Goal: Transaction & Acquisition: Register for event/course

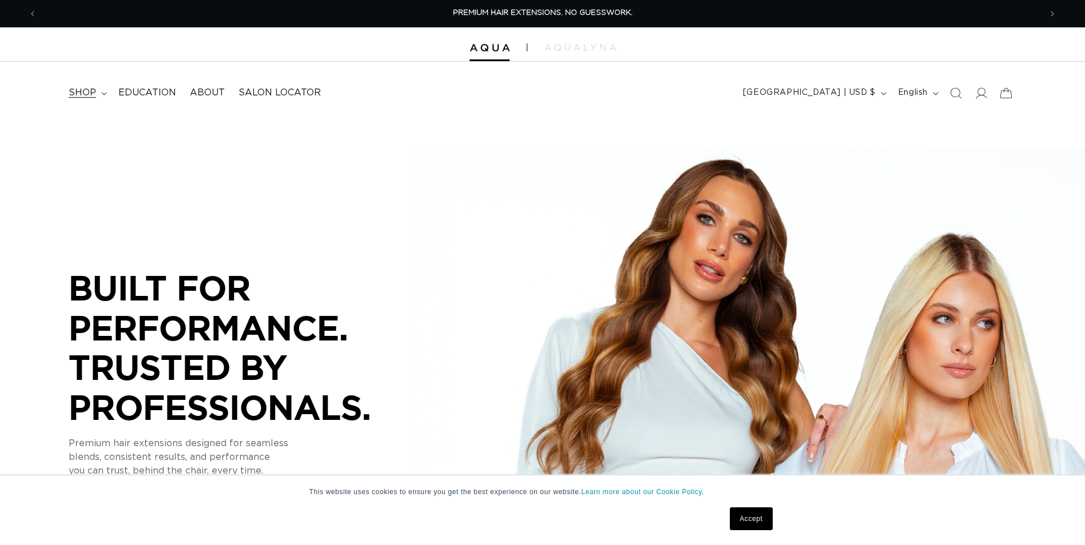
click at [93, 94] on span "shop" at bounding box center [82, 93] width 27 height 12
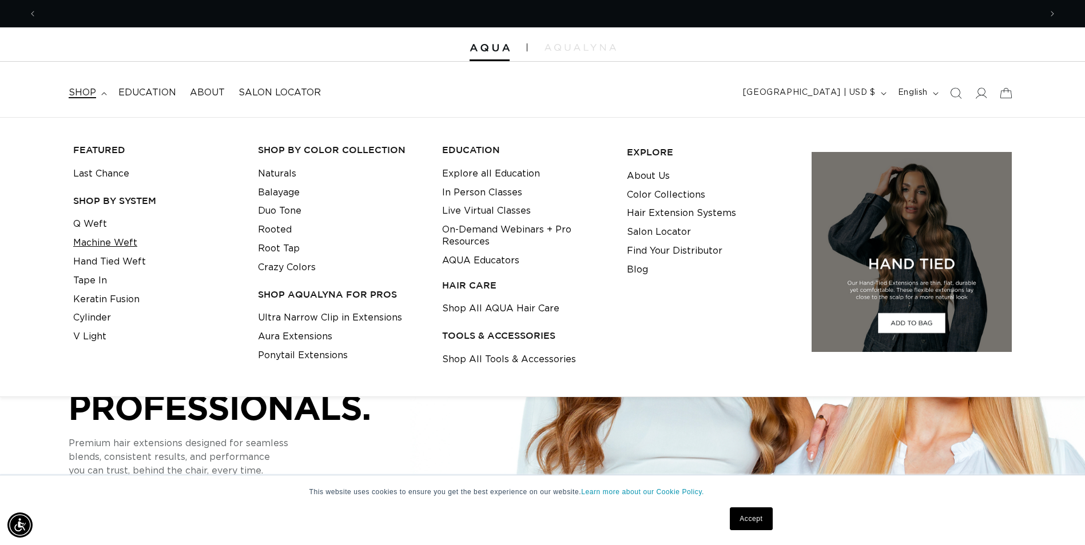
scroll to position [0, 1003]
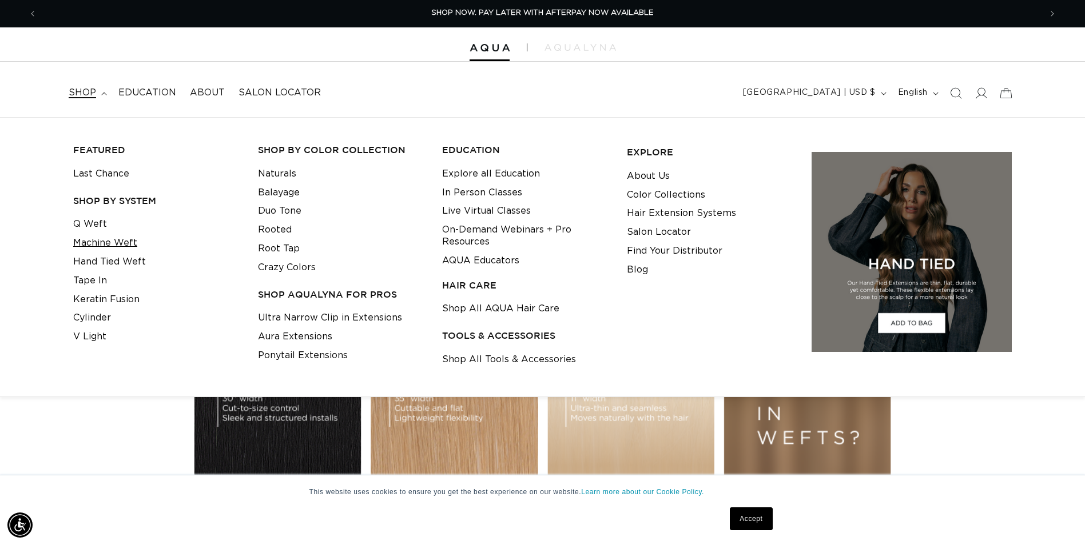
click at [115, 241] on link "Machine Weft" at bounding box center [105, 243] width 64 height 19
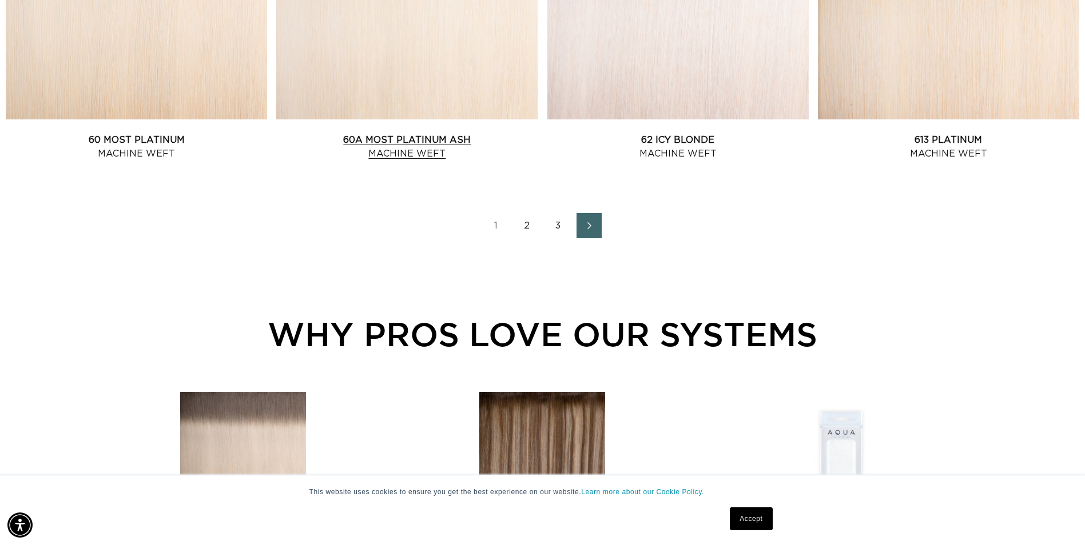
scroll to position [1772, 0]
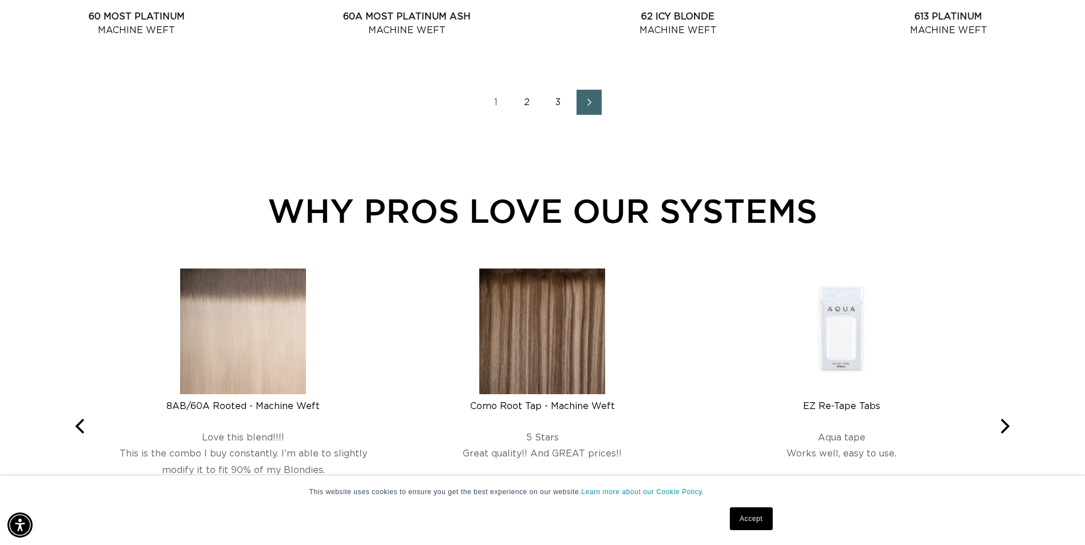
click at [520, 103] on link "2" at bounding box center [527, 102] width 25 height 25
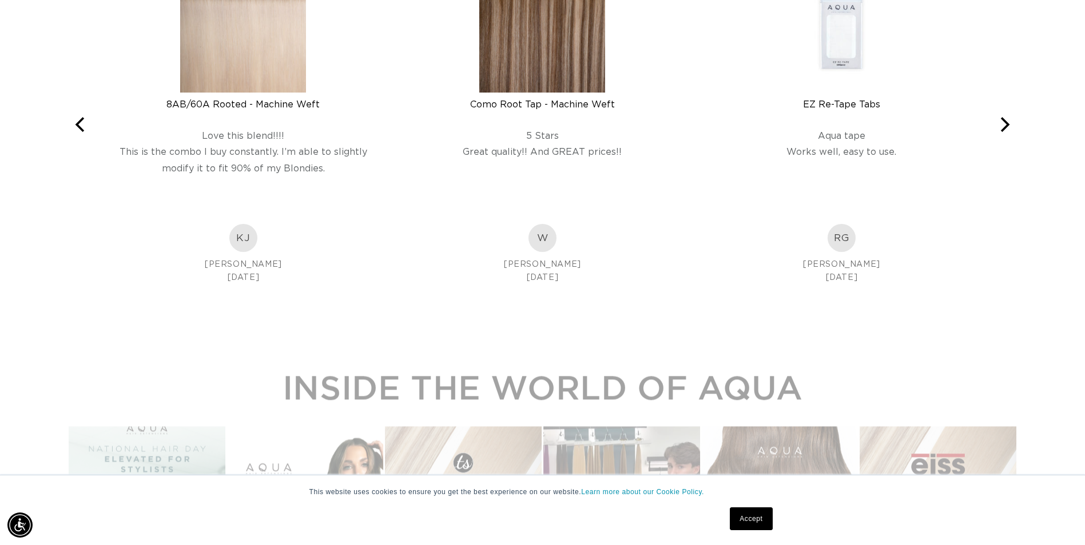
scroll to position [2001, 0]
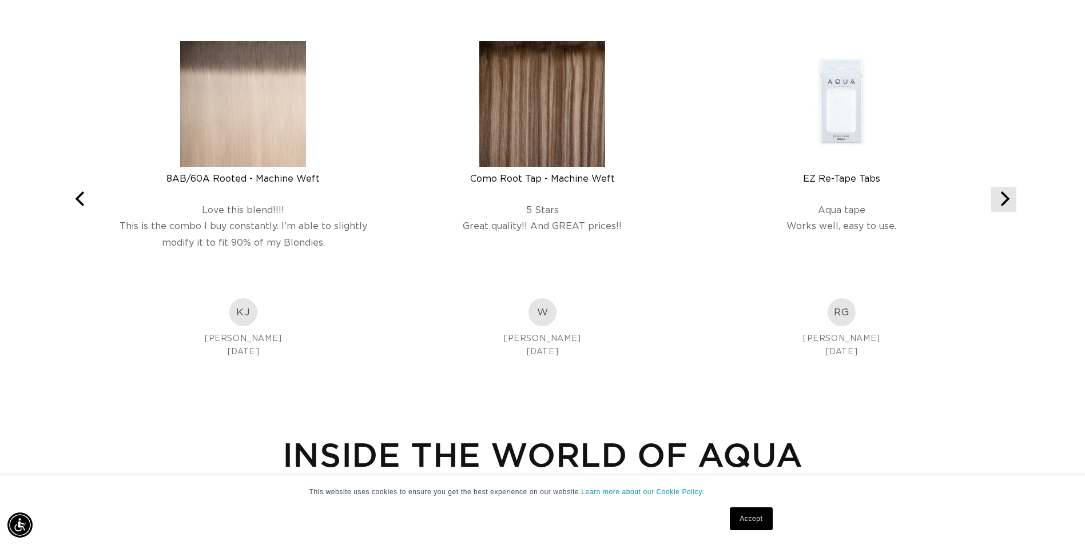
click at [1003, 201] on icon "Next" at bounding box center [1003, 199] width 15 height 15
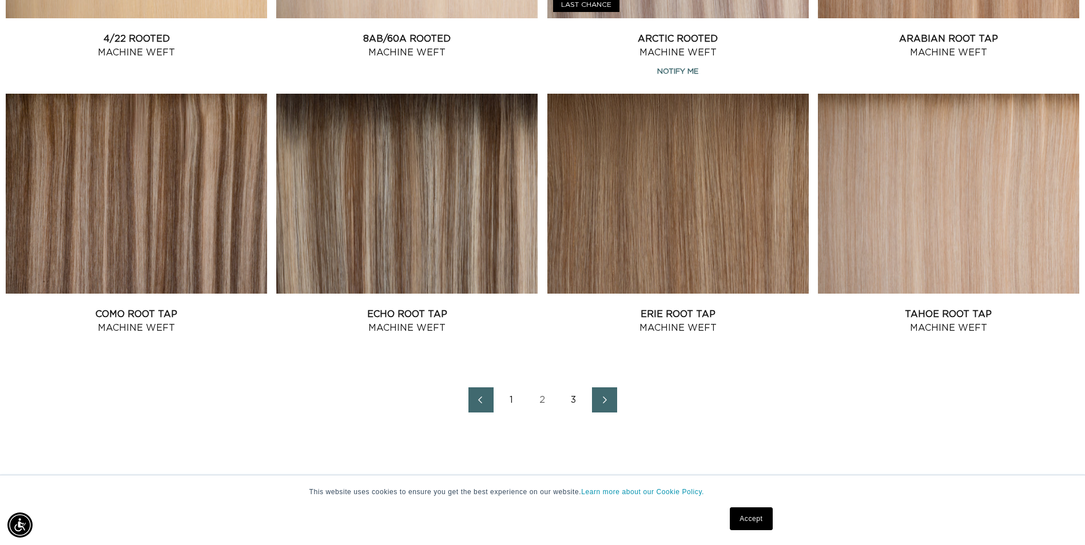
scroll to position [1601, 0]
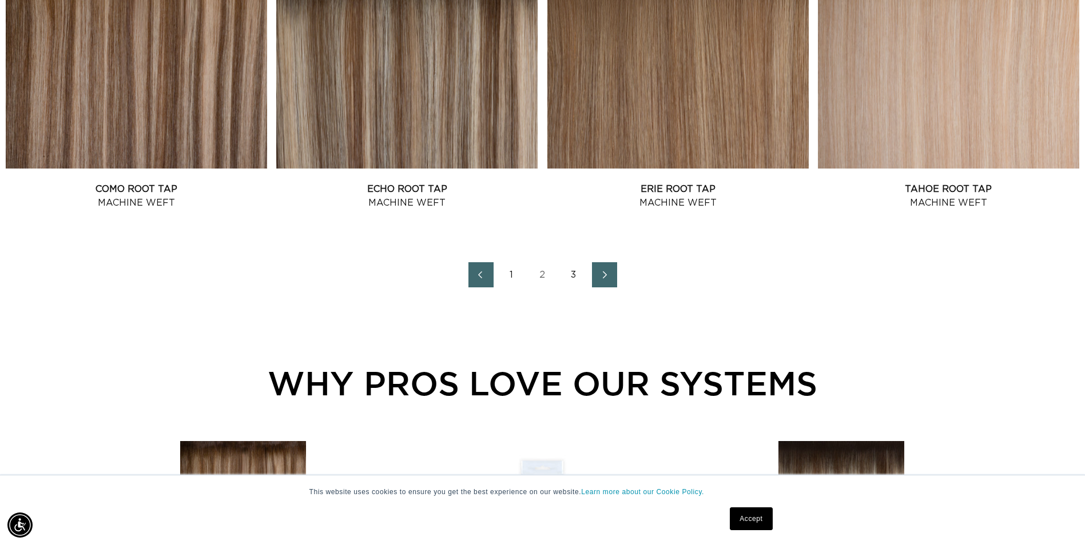
click at [606, 272] on icon "Next page" at bounding box center [604, 275] width 15 height 8
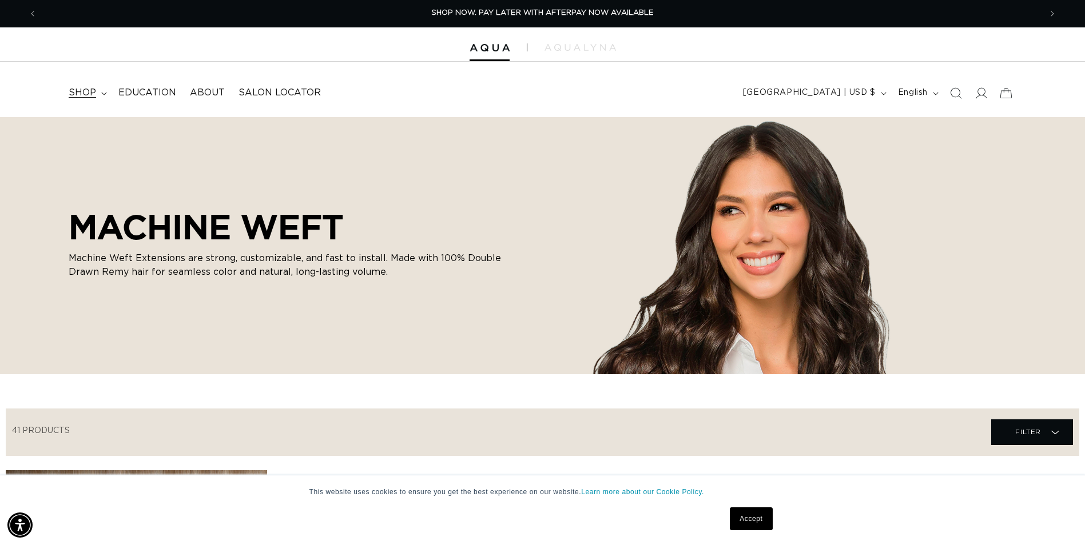
click at [90, 93] on span "shop" at bounding box center [82, 93] width 27 height 12
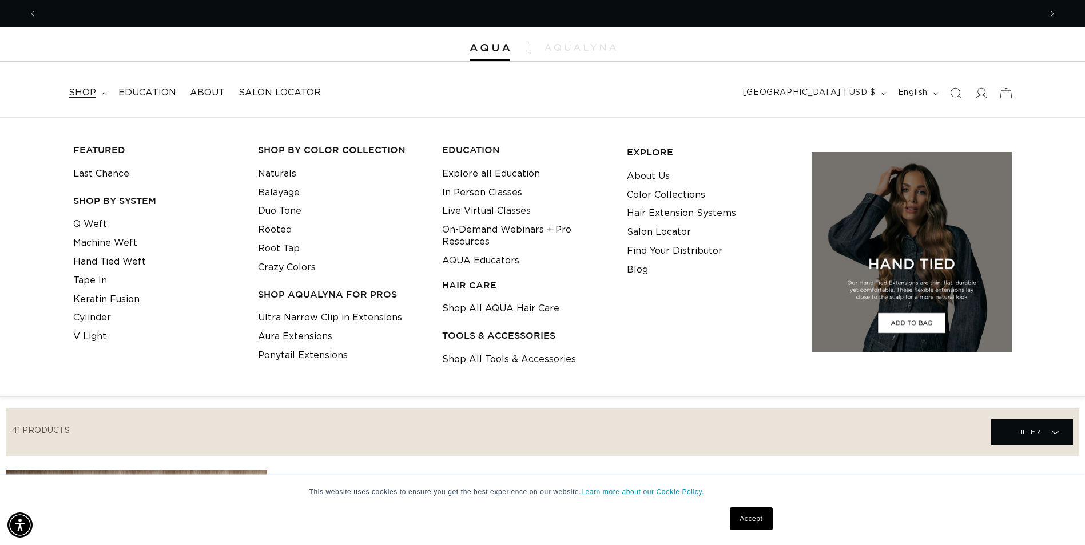
scroll to position [0, 2007]
click at [291, 169] on link "Naturals" at bounding box center [277, 174] width 38 height 19
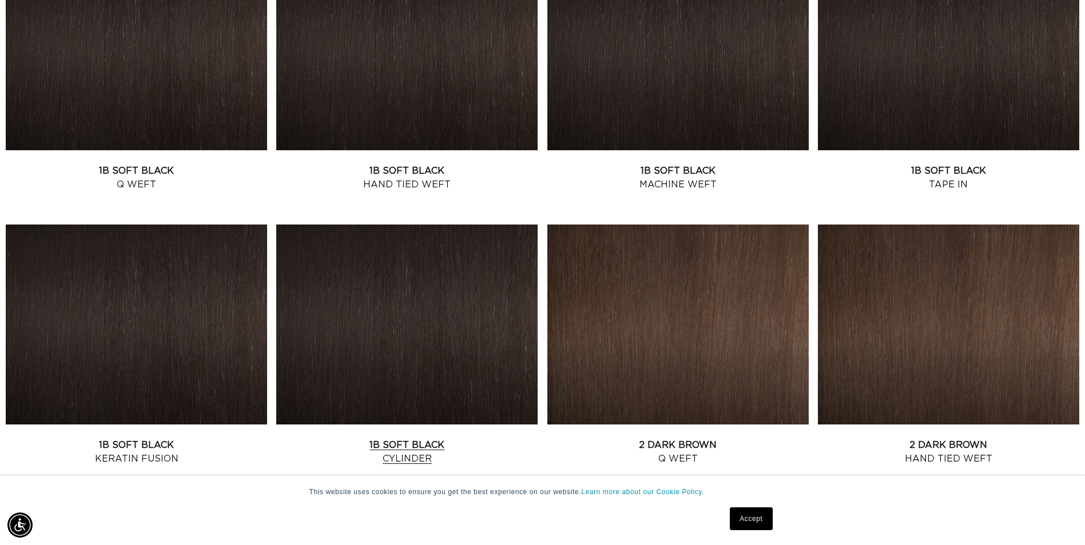
scroll to position [1544, 0]
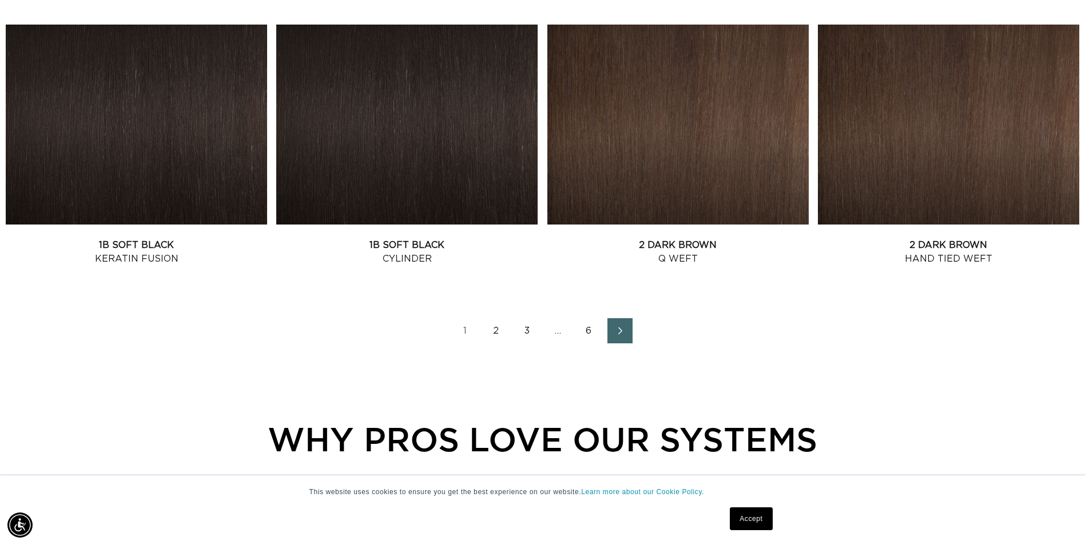
click at [627, 336] on link "Next page" at bounding box center [619, 330] width 25 height 25
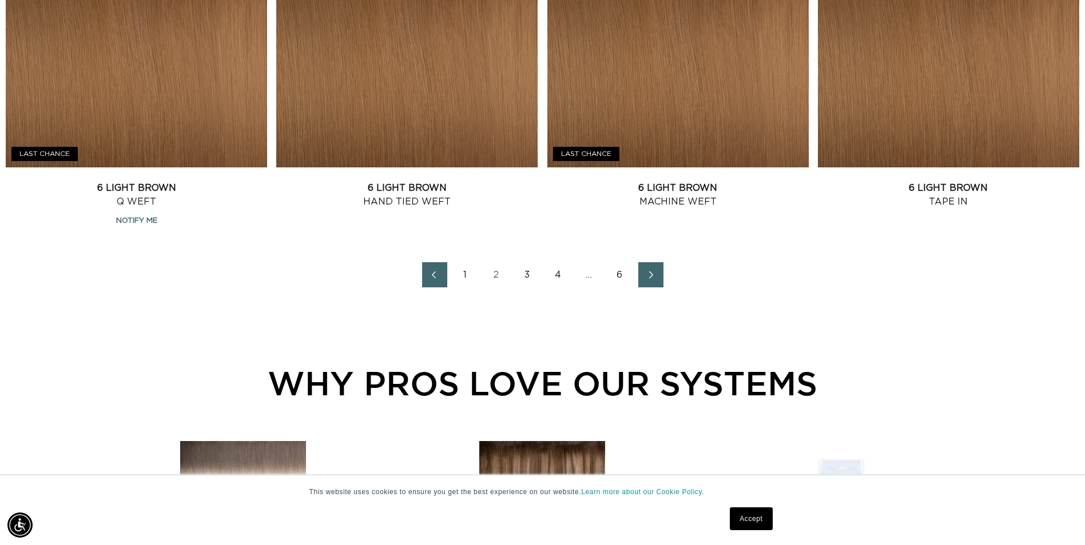
scroll to position [0, 2007]
click at [648, 274] on icon "Next page" at bounding box center [651, 275] width 15 height 8
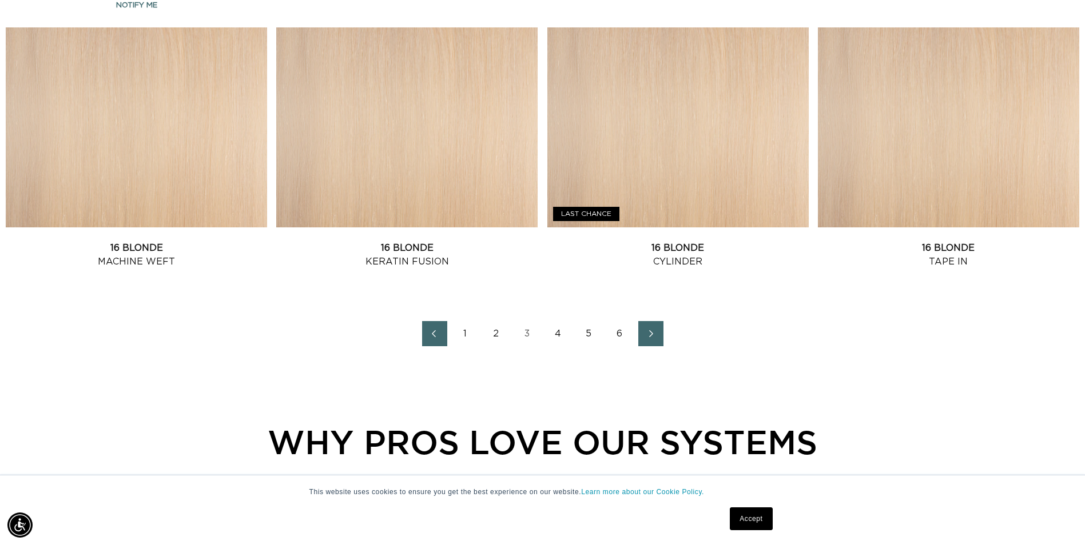
scroll to position [0, 2007]
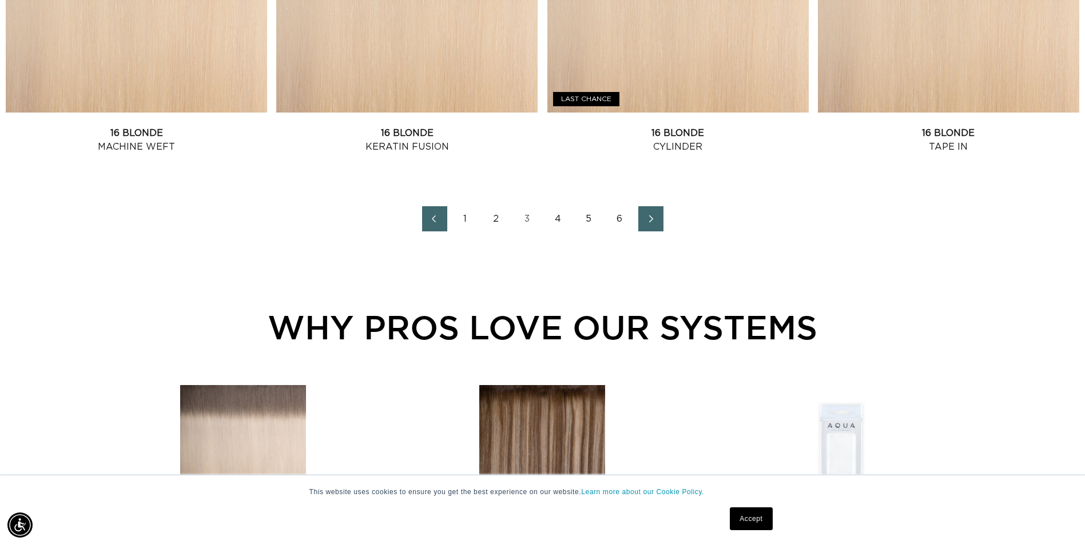
click at [648, 221] on icon "Next page" at bounding box center [651, 219] width 15 height 8
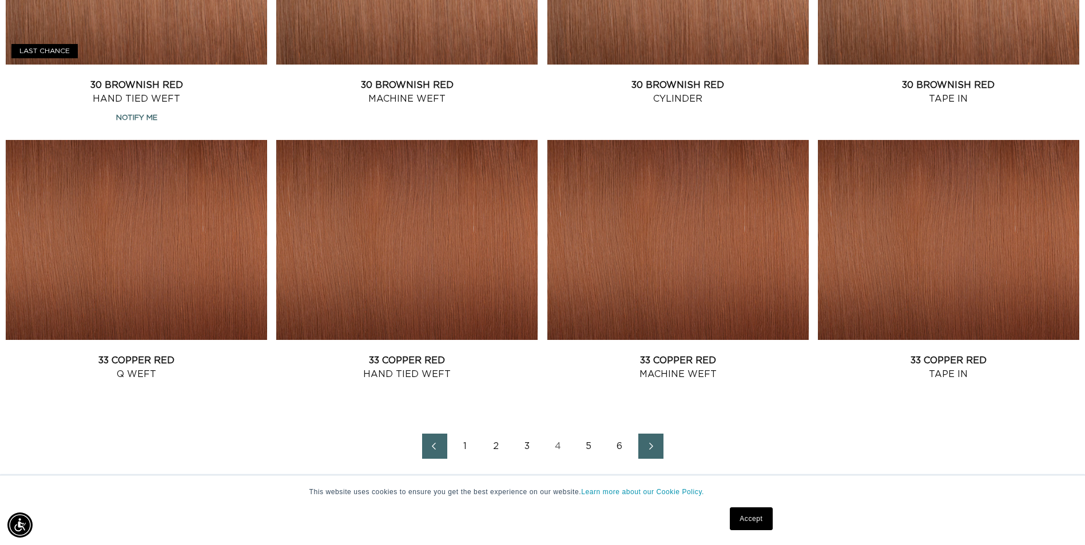
scroll to position [0, 1003]
click at [686, 363] on link "33 Copper Red Machine Weft" at bounding box center [677, 367] width 261 height 27
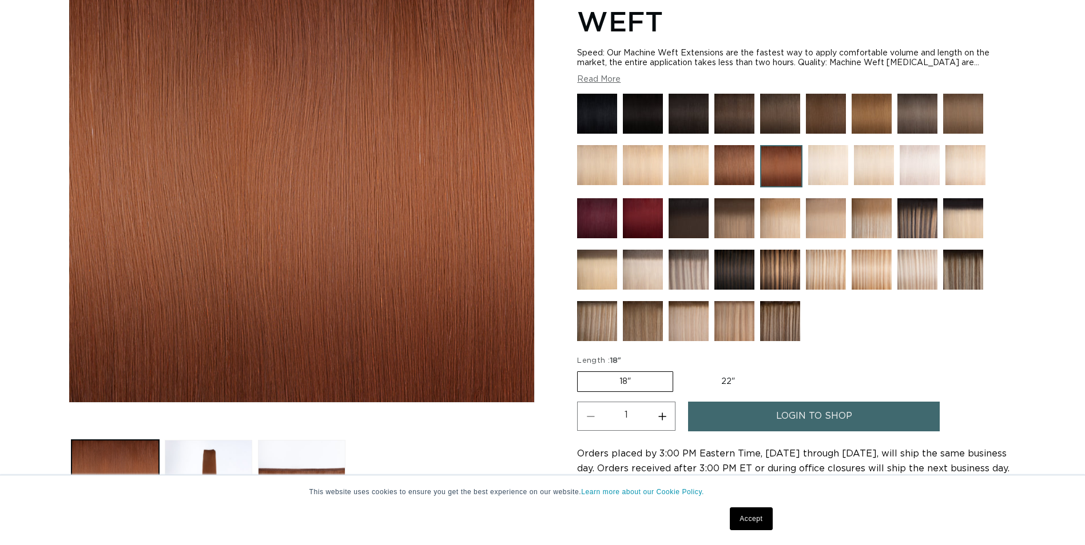
scroll to position [229, 0]
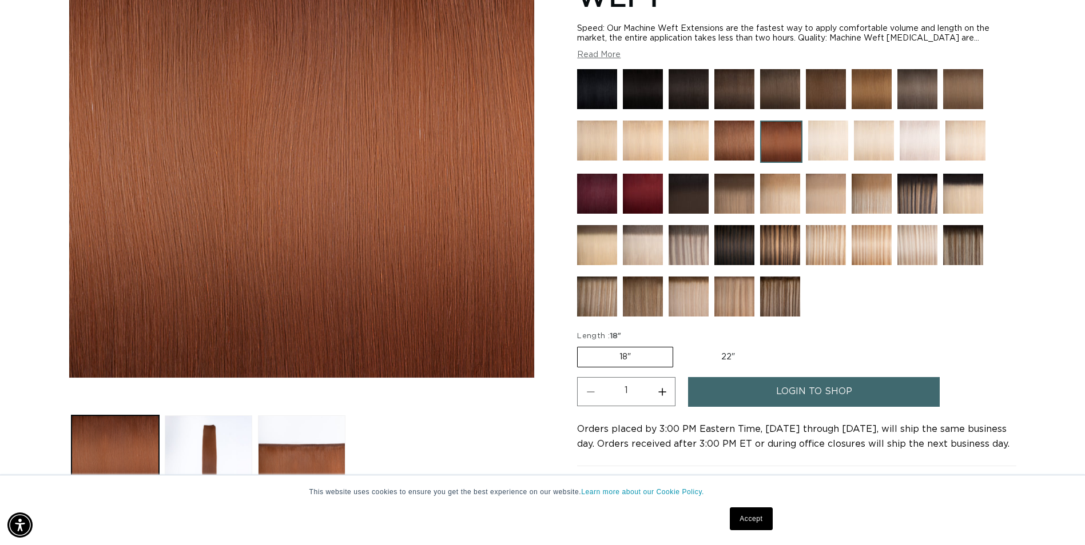
click at [728, 358] on label "22" Variant sold out or unavailable" at bounding box center [727, 357] width 97 height 19
click at [679, 345] on input "22" Variant sold out or unavailable" at bounding box center [679, 345] width 1 height 1
radio input "true"
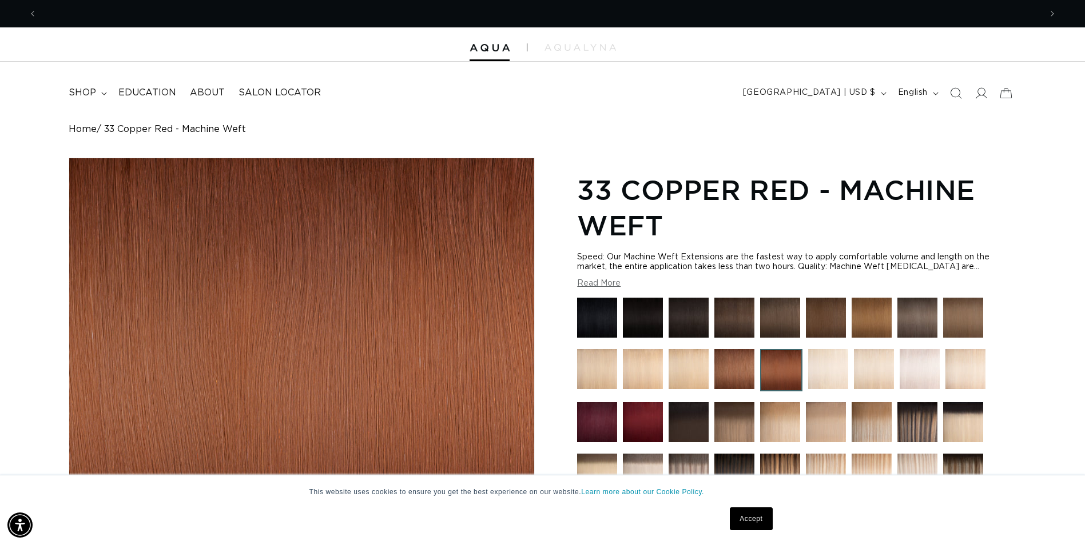
scroll to position [0, 2007]
click at [103, 94] on icon at bounding box center [104, 93] width 6 height 3
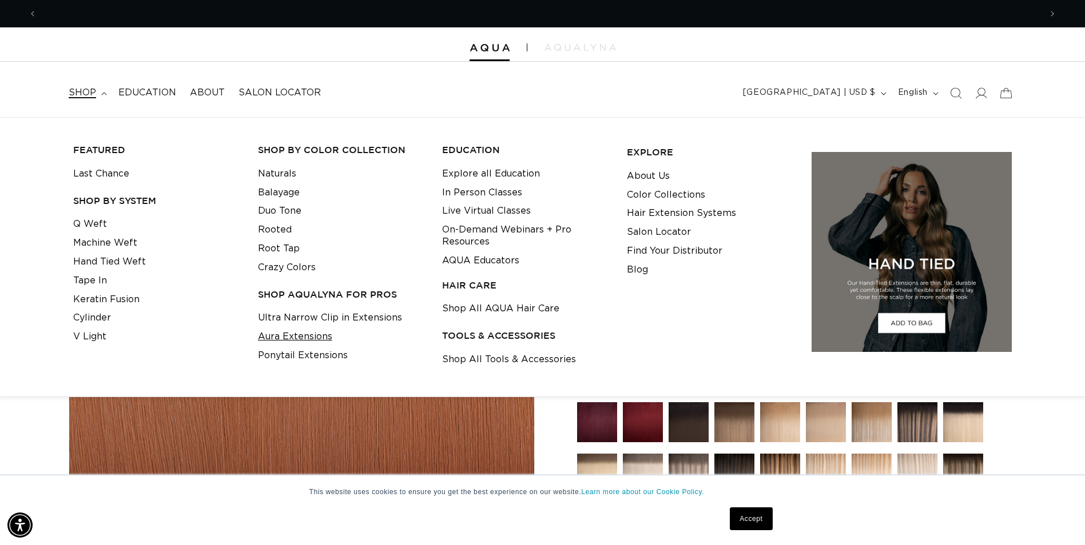
scroll to position [0, 1003]
click at [308, 338] on link "Aura Extensions" at bounding box center [295, 337] width 74 height 19
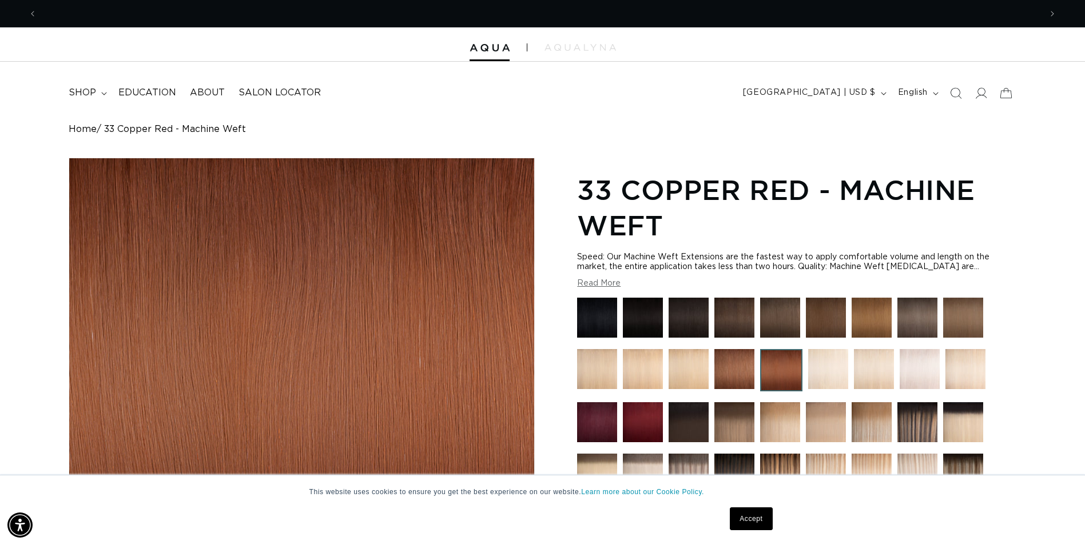
scroll to position [0, 2007]
click at [102, 91] on summary "shop" at bounding box center [87, 93] width 50 height 26
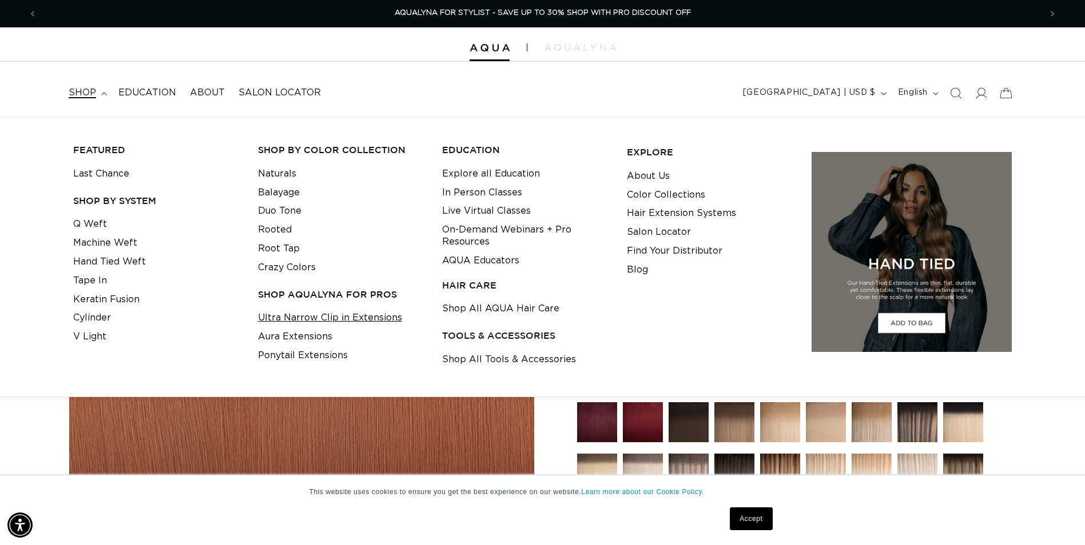
click at [306, 312] on link "Ultra Narrow Clip in Extensions" at bounding box center [330, 318] width 144 height 19
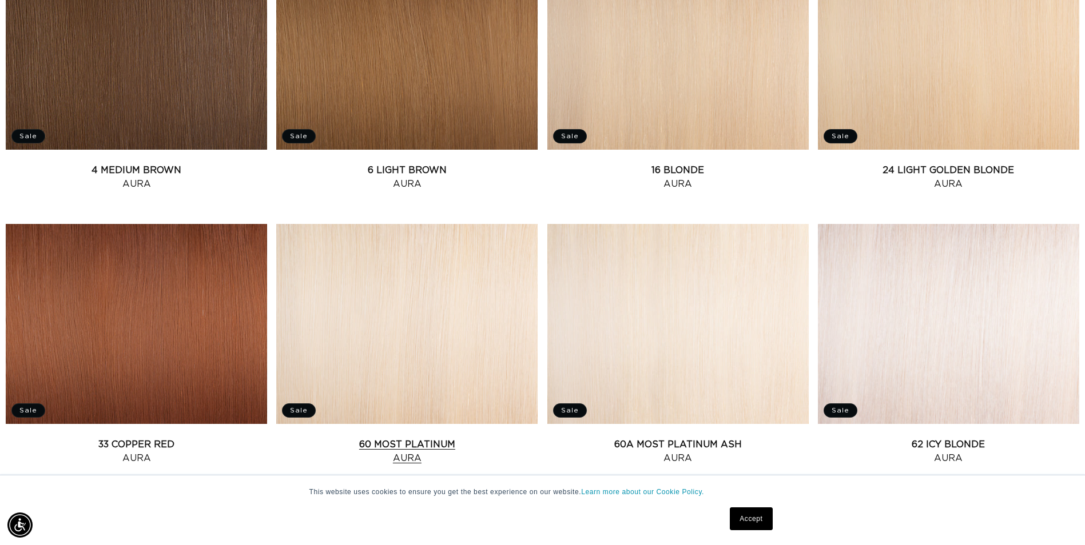
scroll to position [858, 0]
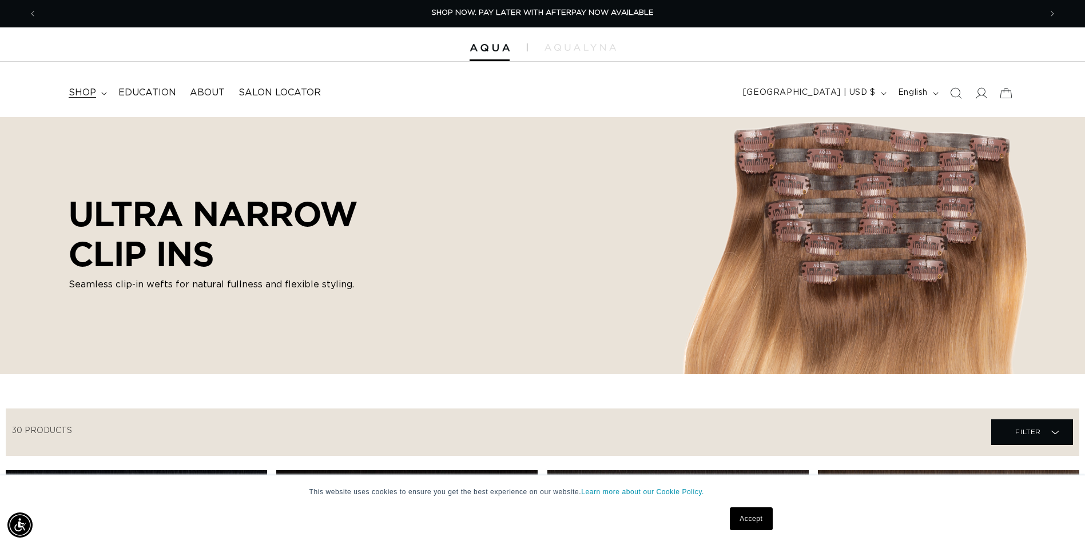
click at [95, 90] on span "shop" at bounding box center [82, 93] width 27 height 12
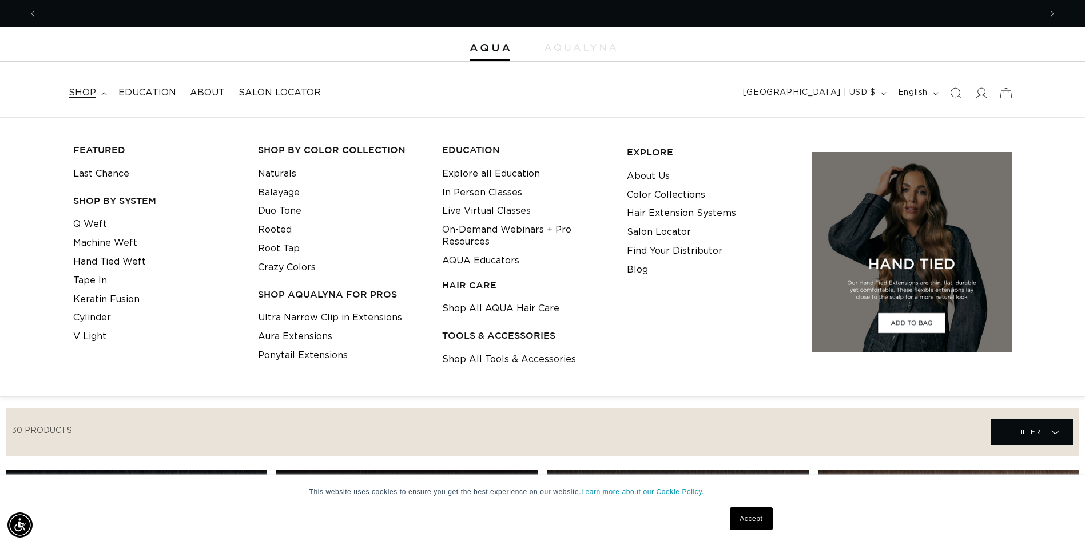
scroll to position [0, 1003]
click at [320, 354] on link "Ponytail Extensions" at bounding box center [303, 355] width 90 height 19
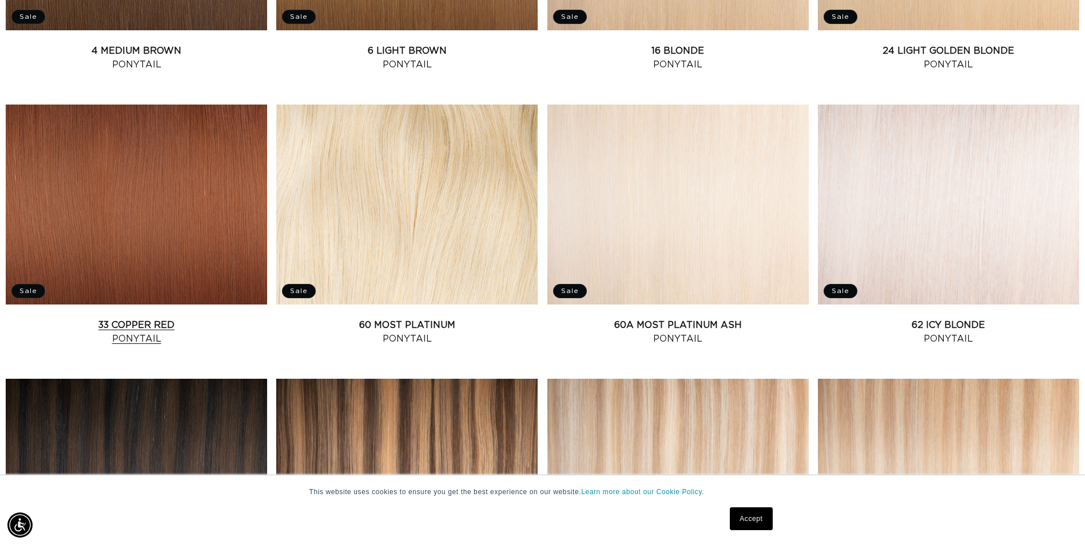
scroll to position [0, 2007]
click at [174, 318] on link "33 Copper Red Ponytail" at bounding box center [136, 331] width 261 height 27
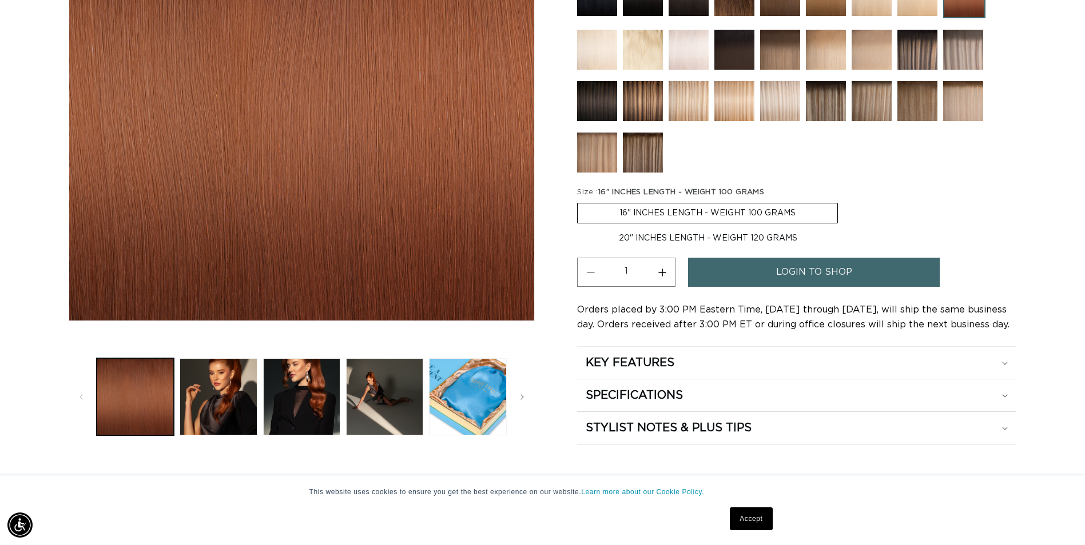
scroll to position [0, 1003]
click at [236, 425] on button "Load image 2 in gallery view" at bounding box center [218, 396] width 77 height 77
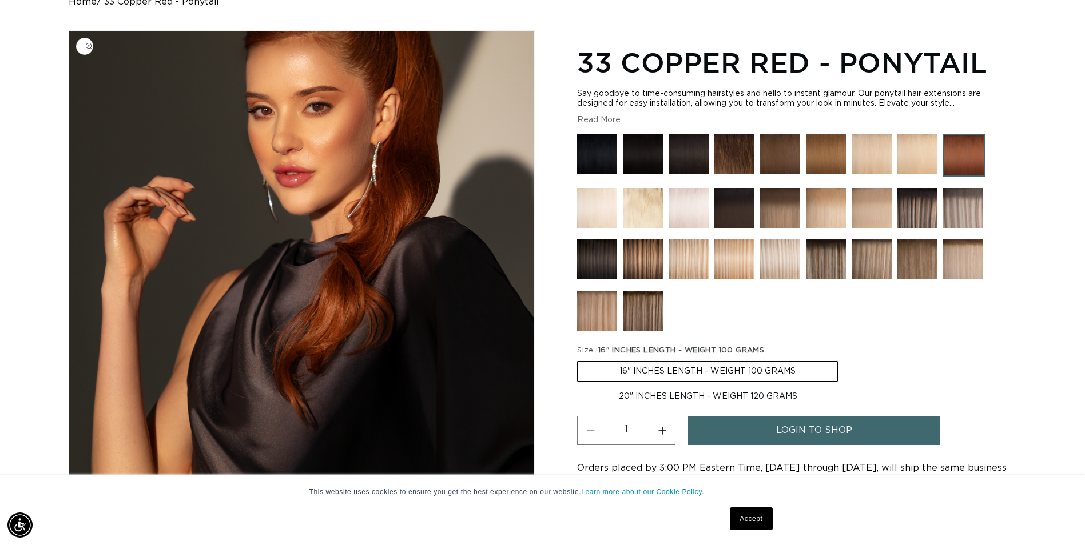
scroll to position [101, 0]
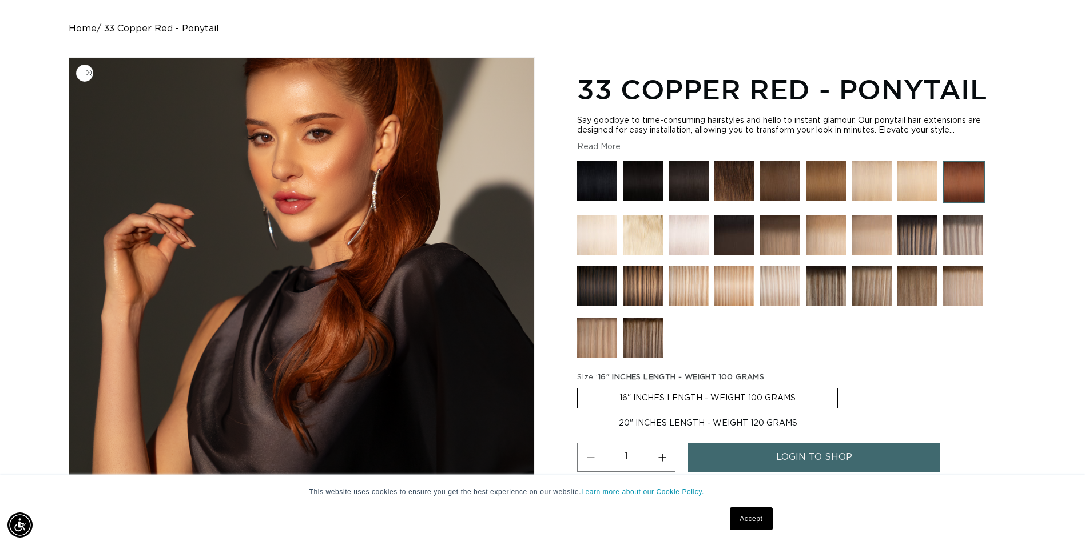
click at [328, 192] on img "Gallery Viewer" at bounding box center [301, 282] width 465 height 448
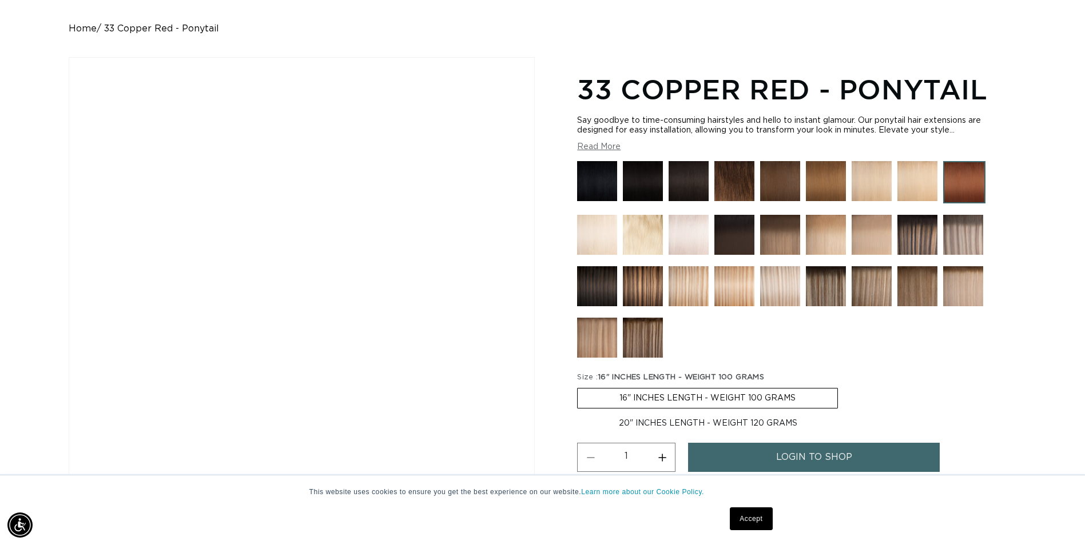
scroll to position [0, 1003]
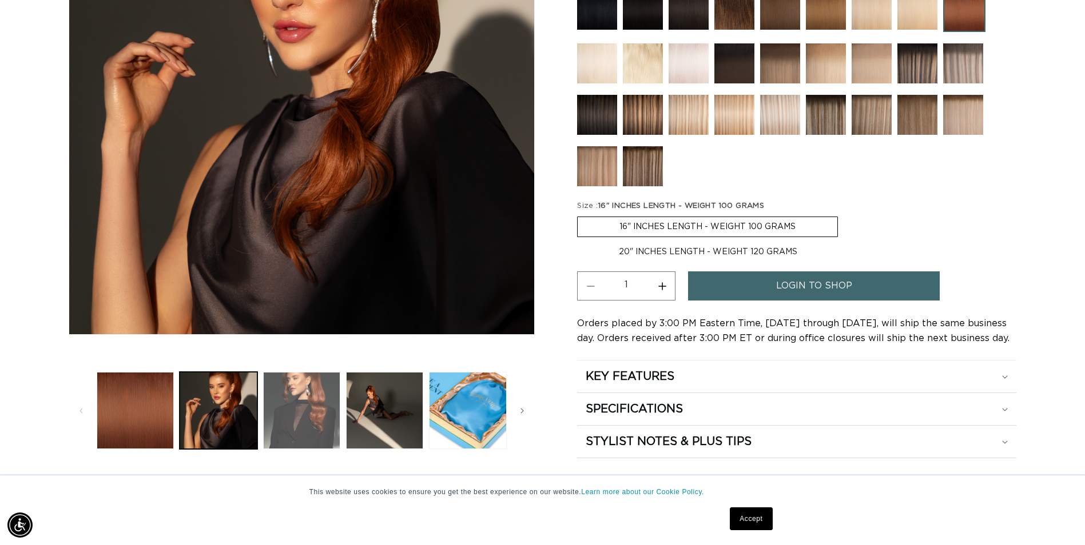
click at [300, 427] on button "Load image 3 in gallery view" at bounding box center [301, 410] width 77 height 77
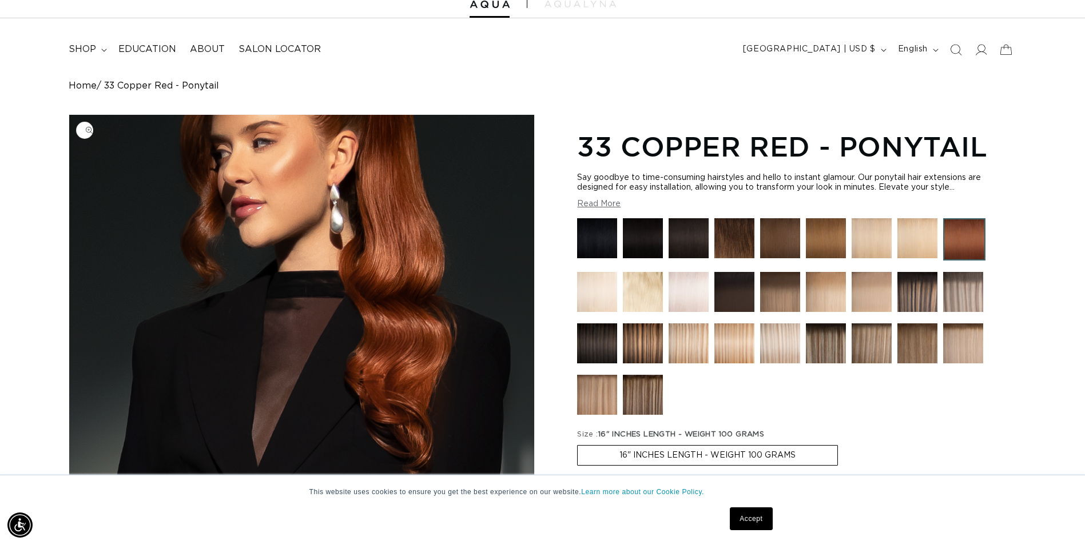
scroll to position [0, 0]
click at [273, 159] on img "Gallery Viewer" at bounding box center [301, 339] width 465 height 448
click at [931, 410] on div at bounding box center [796, 319] width 439 height 202
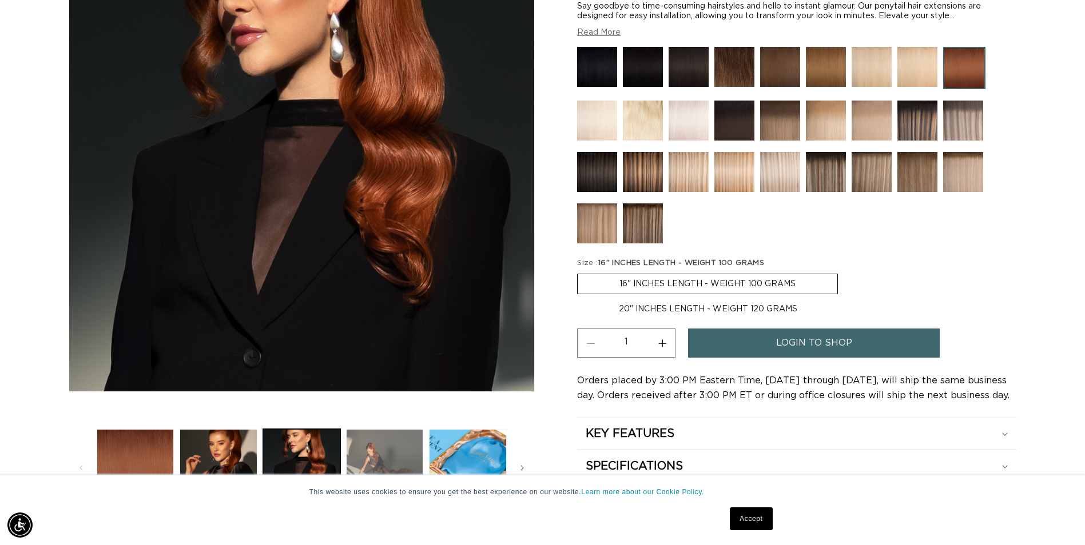
click at [390, 462] on button "Load image 4 in gallery view" at bounding box center [384, 467] width 77 height 77
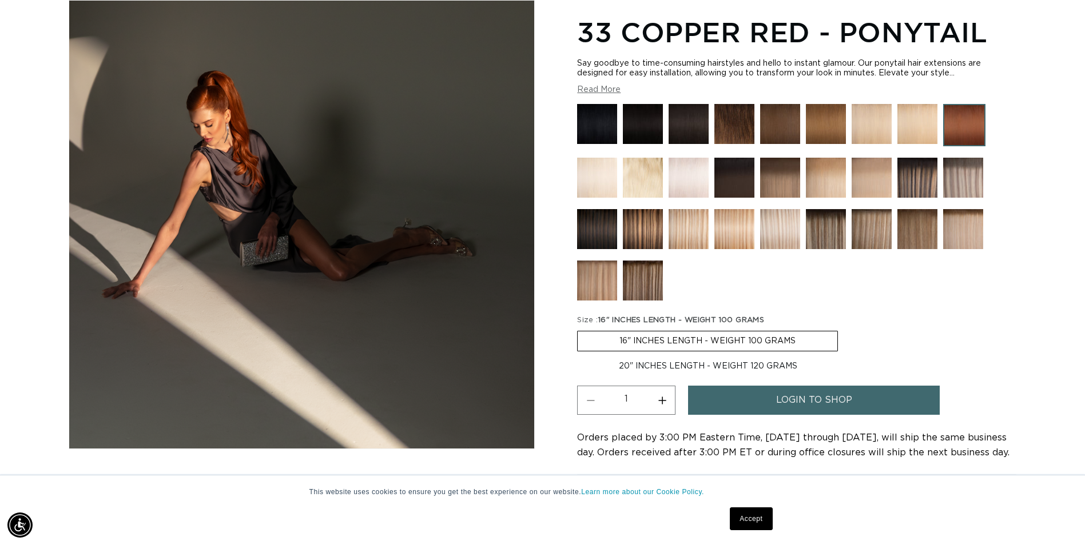
scroll to position [0, 2007]
click at [659, 366] on label "20" INCHES LENGTH - WEIGHT 120 GRAMS Variant sold out or unavailable" at bounding box center [708, 366] width 262 height 19
drag, startPoint x: 659, startPoint y: 366, endPoint x: 622, endPoint y: 372, distance: 37.0
click at [622, 372] on label "20" INCHES LENGTH - WEIGHT 120 GRAMS Variant sold out or unavailable" at bounding box center [708, 366] width 262 height 19
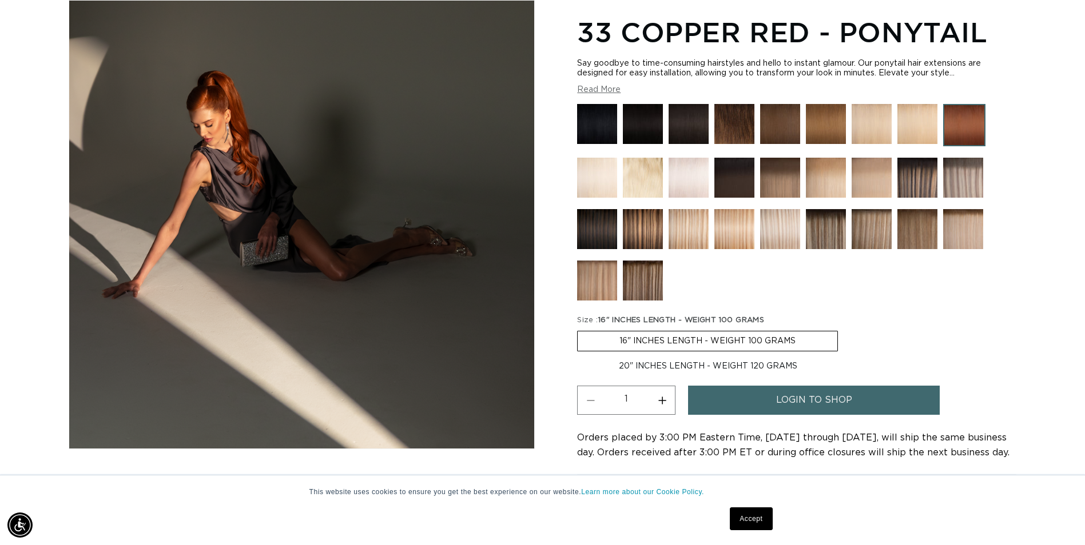
click at [843, 329] on input "20" INCHES LENGTH - WEIGHT 120 GRAMS Variant sold out or unavailable" at bounding box center [843, 329] width 1 height 1
radio input "true"
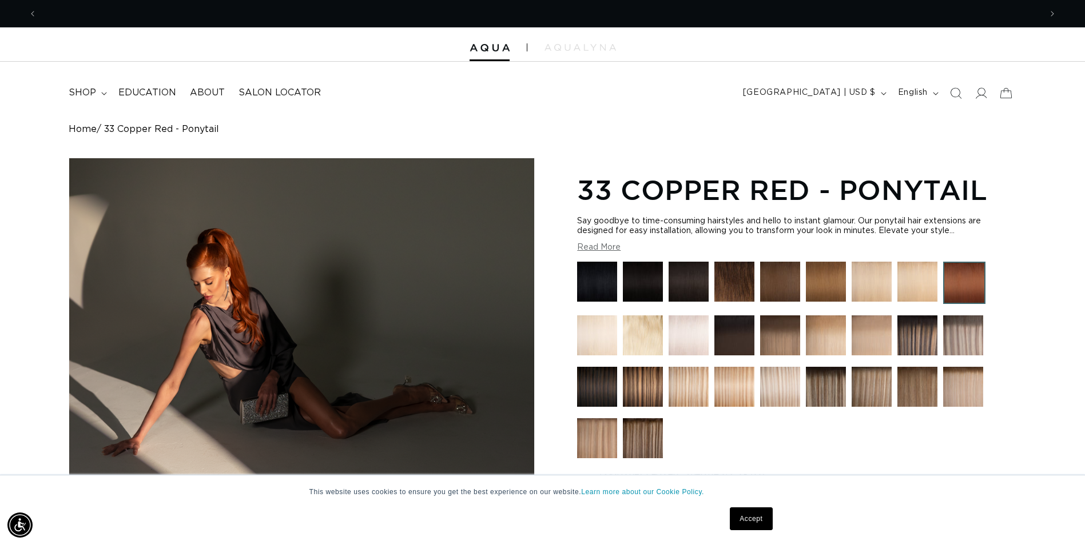
scroll to position [0, 2007]
click at [82, 97] on span "shop" at bounding box center [82, 93] width 27 height 12
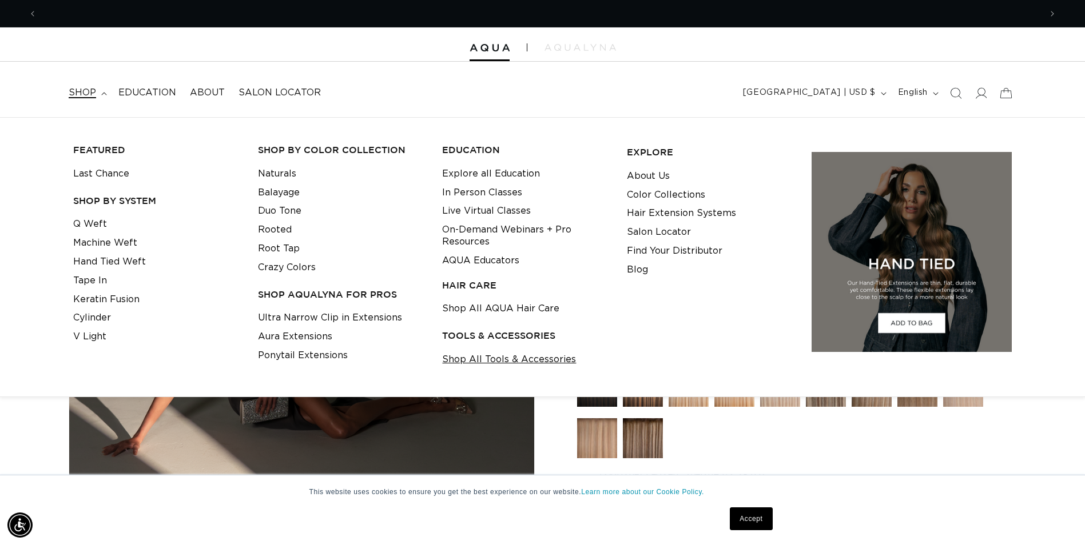
scroll to position [0, 0]
click at [531, 358] on link "Shop All Tools & Accessories" at bounding box center [509, 359] width 134 height 19
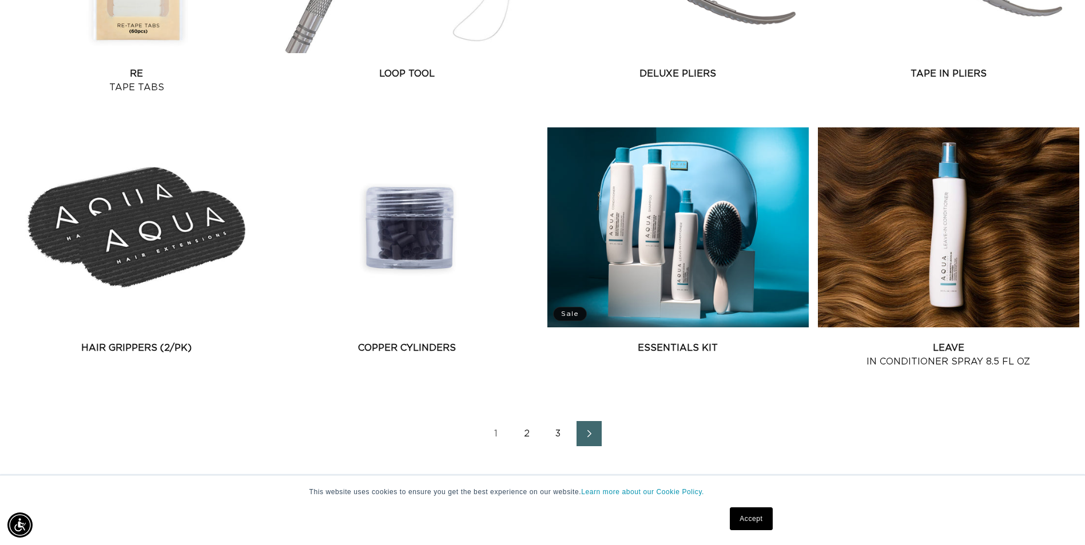
click at [591, 439] on span "Next page" at bounding box center [588, 434] width 7 height 14
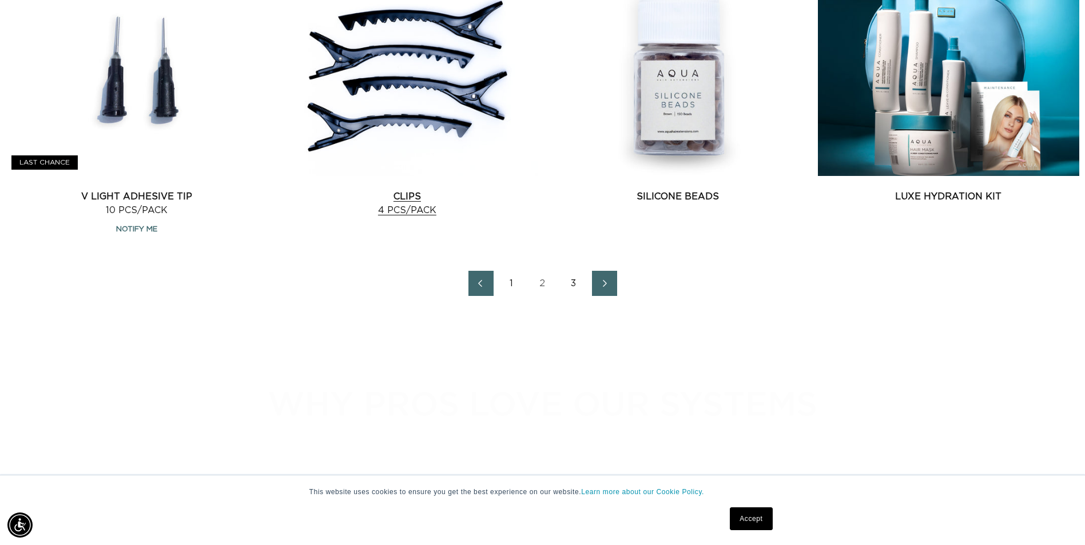
scroll to position [1658, 0]
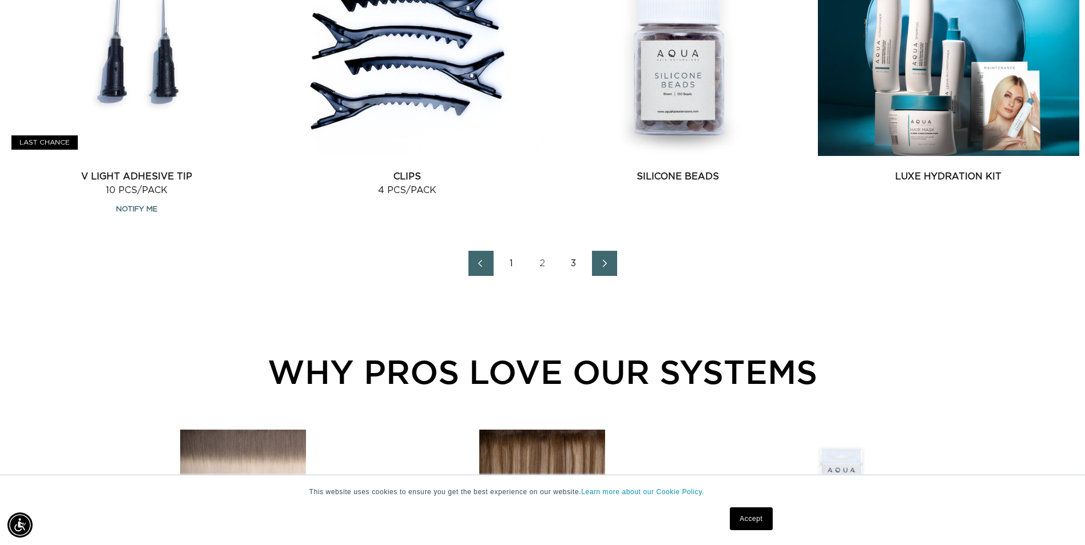
click at [613, 259] on link "Next page" at bounding box center [604, 263] width 25 height 25
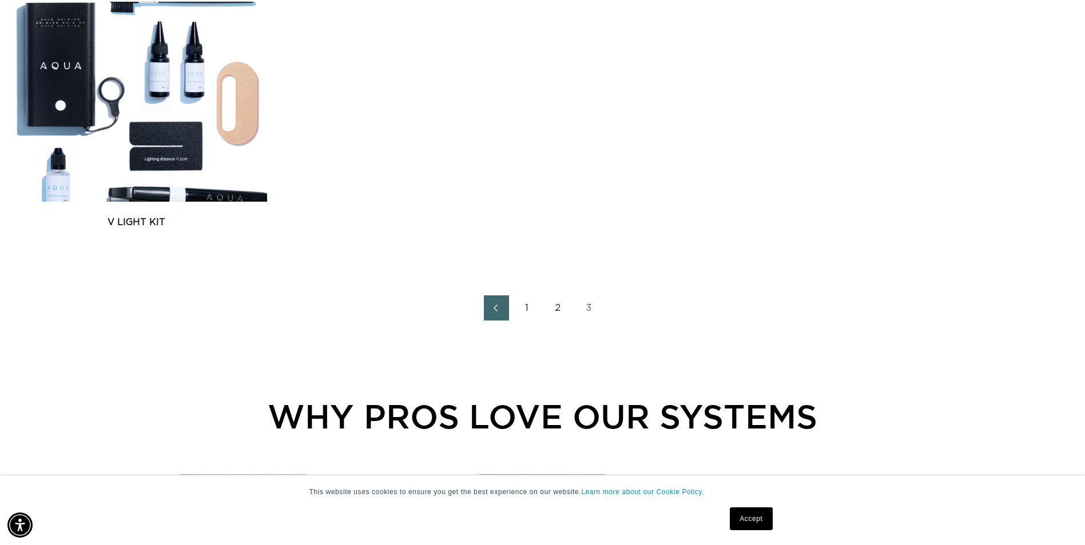
click at [555, 307] on link "2" at bounding box center [557, 308] width 25 height 25
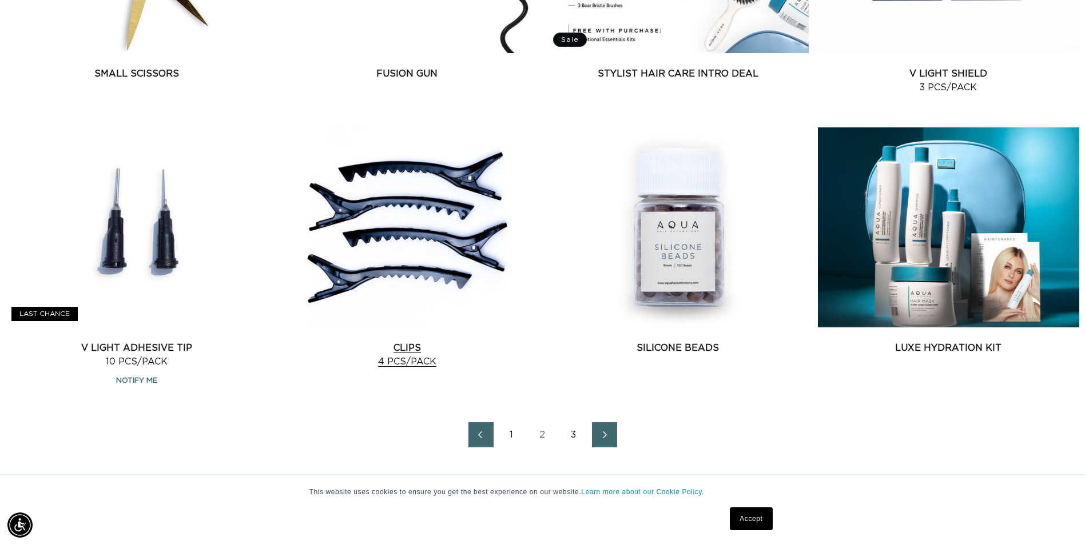
scroll to position [0, 1003]
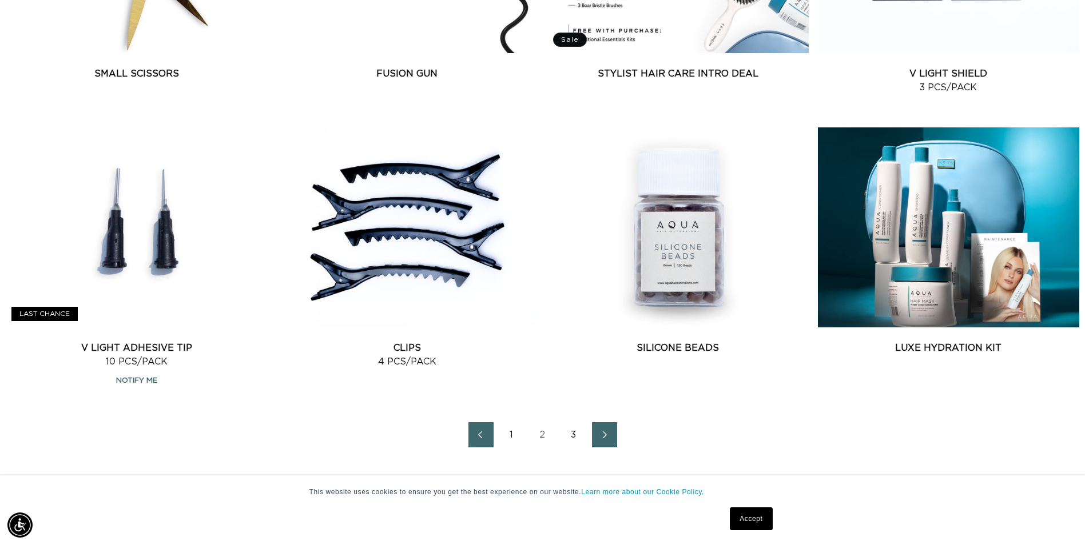
click at [499, 437] on link "1" at bounding box center [511, 435] width 25 height 25
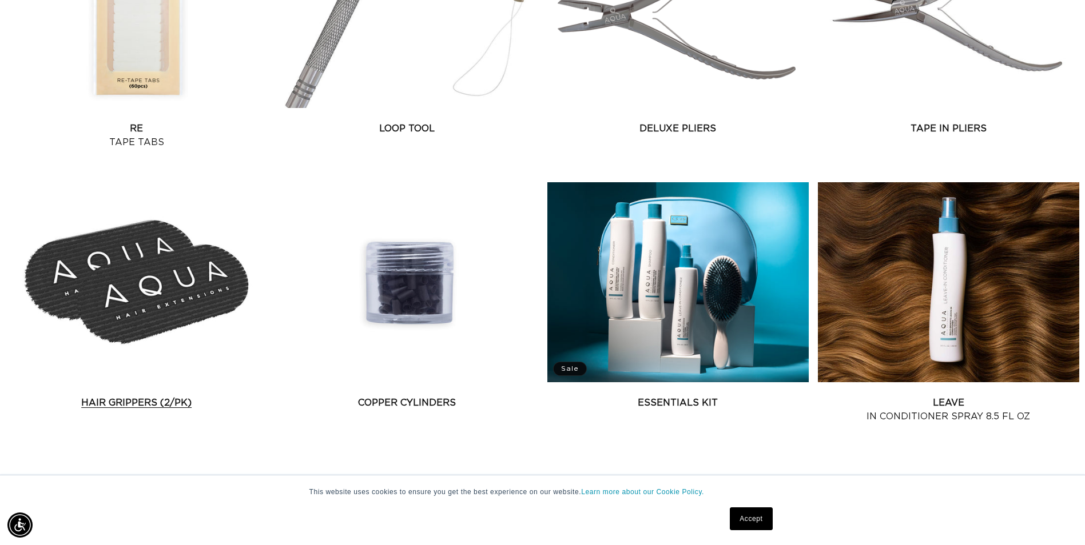
scroll to position [1601, 0]
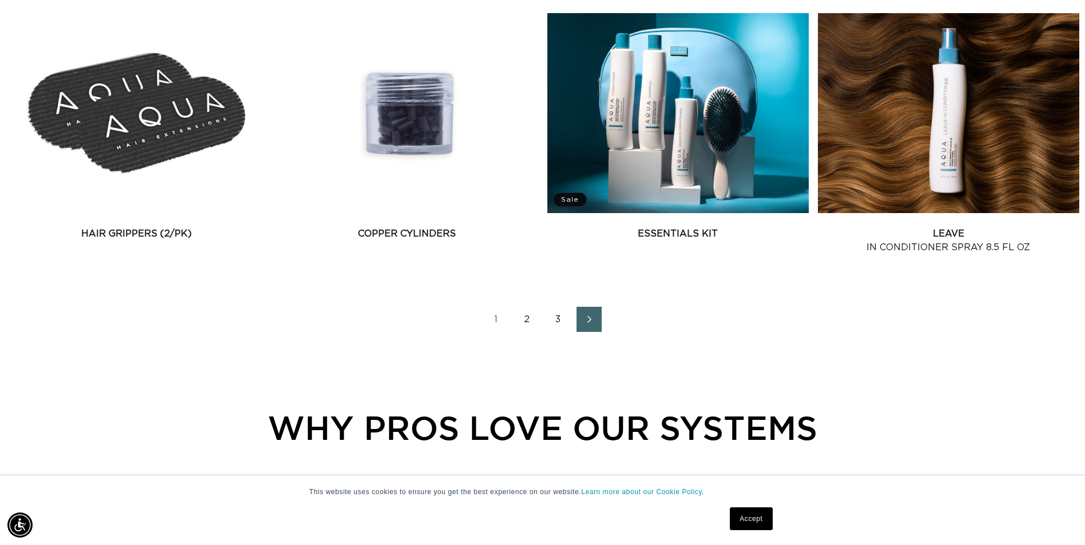
click at [531, 321] on link "2" at bounding box center [527, 319] width 25 height 25
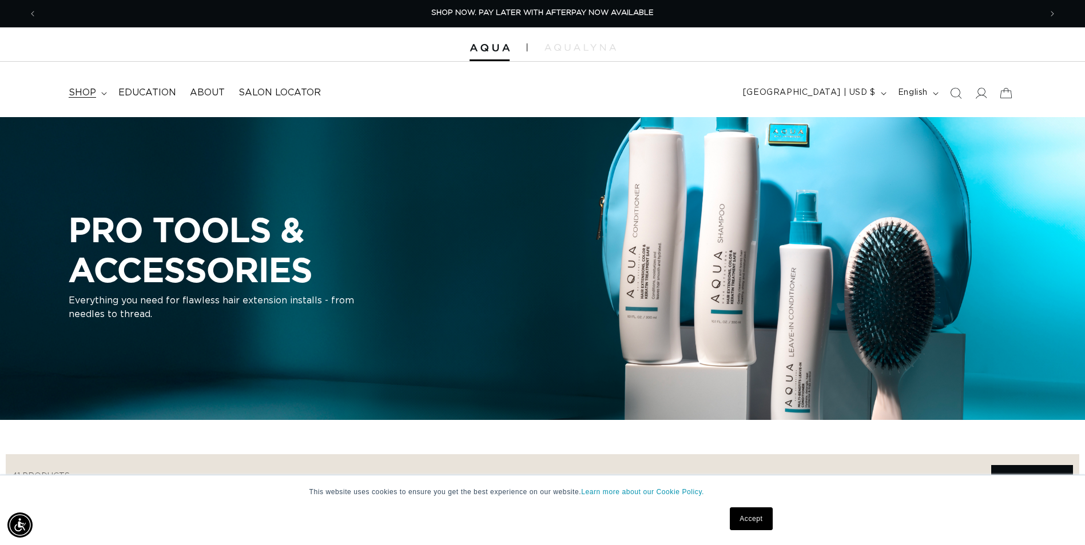
click at [76, 99] on summary "shop" at bounding box center [87, 93] width 50 height 26
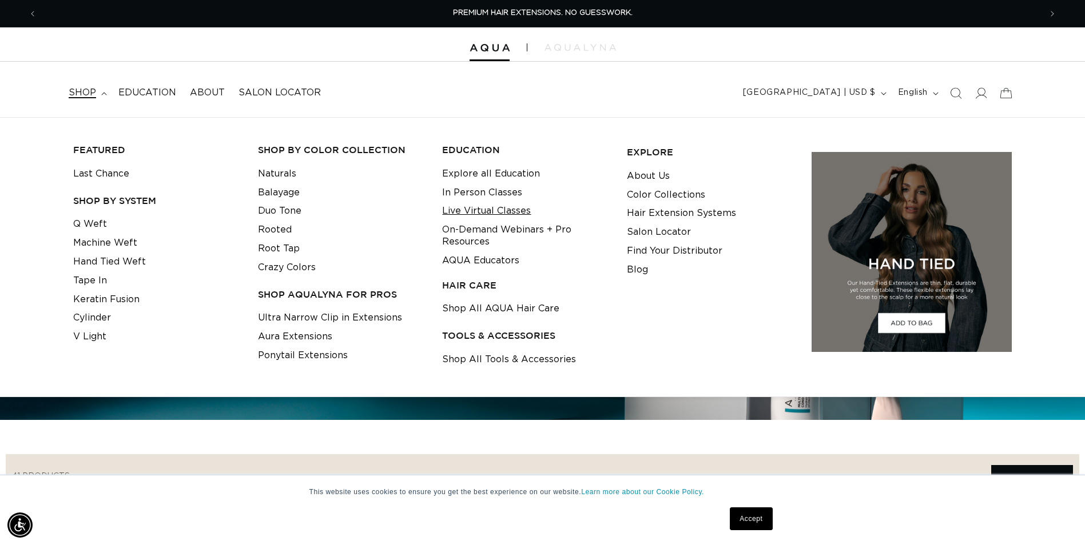
click at [493, 210] on link "Live Virtual Classes" at bounding box center [486, 211] width 89 height 19
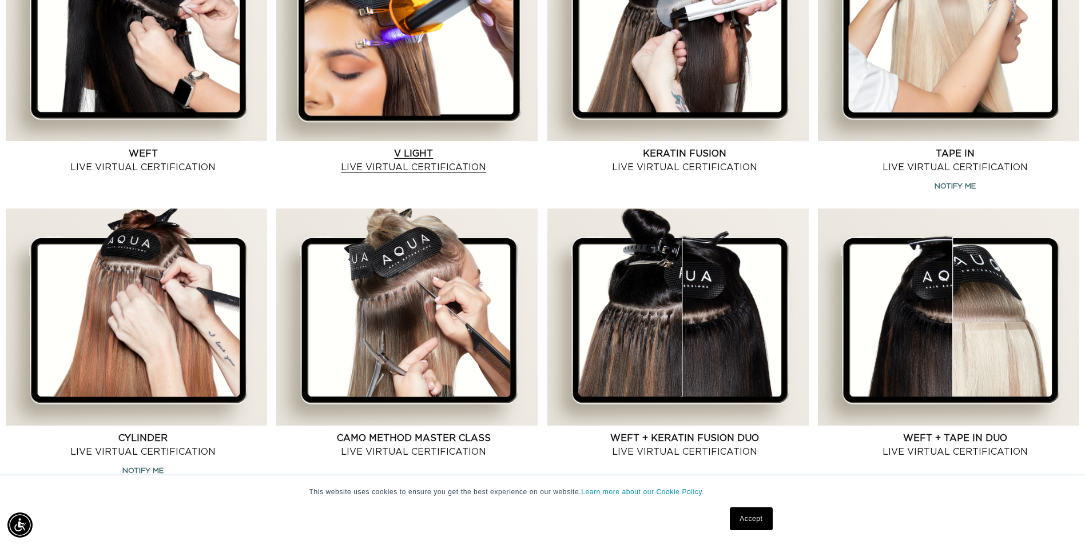
scroll to position [457, 0]
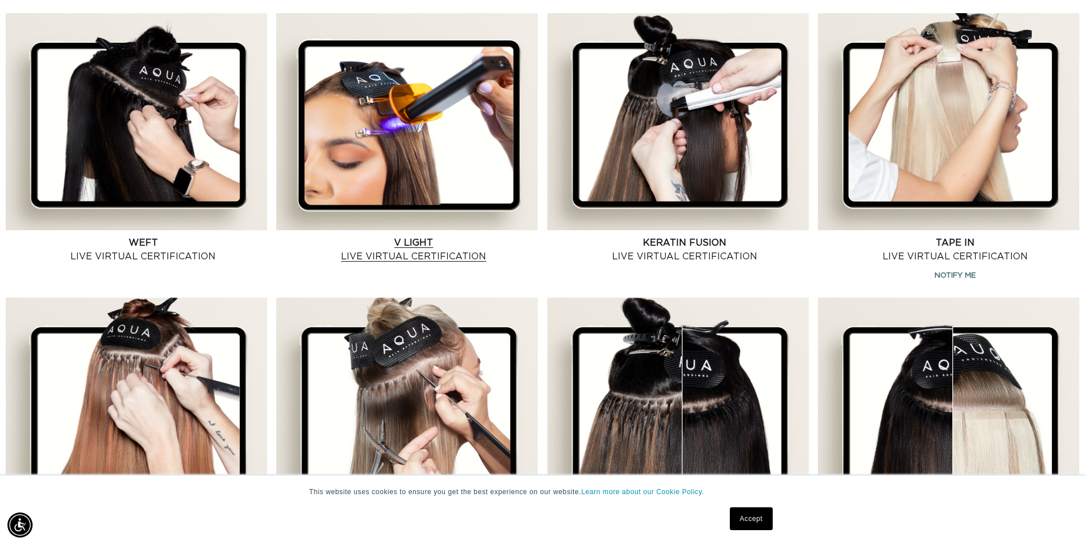
click at [406, 236] on link "V Light Live Virtual Certification" at bounding box center [413, 249] width 248 height 27
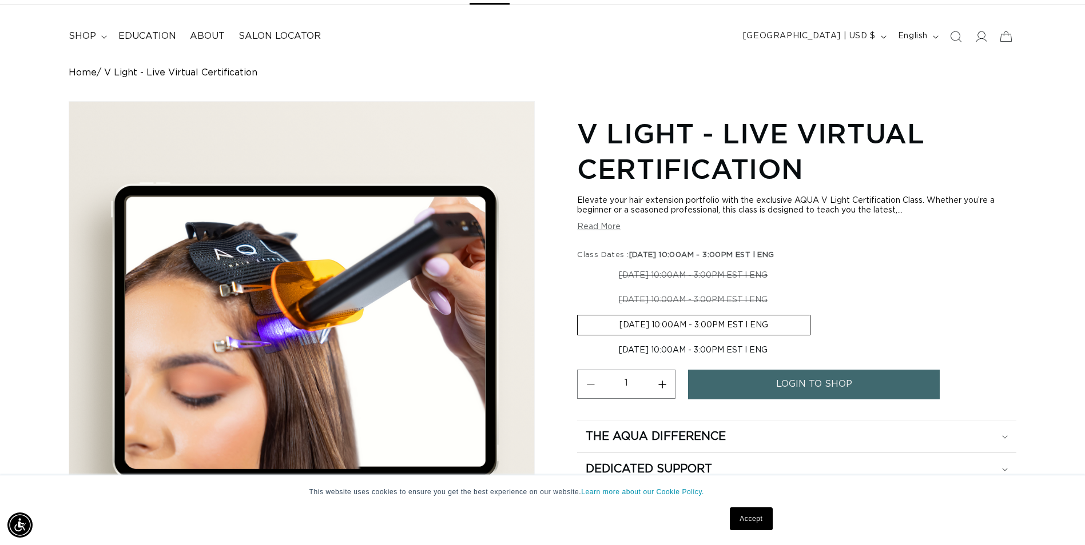
scroll to position [286, 0]
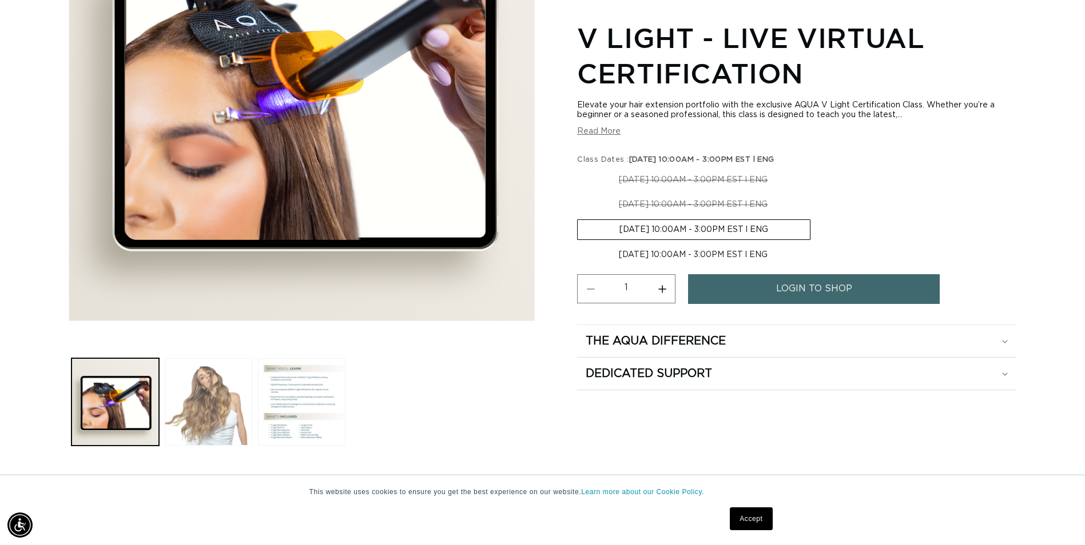
click at [217, 415] on button "Load image 2 in gallery view" at bounding box center [208, 401] width 87 height 87
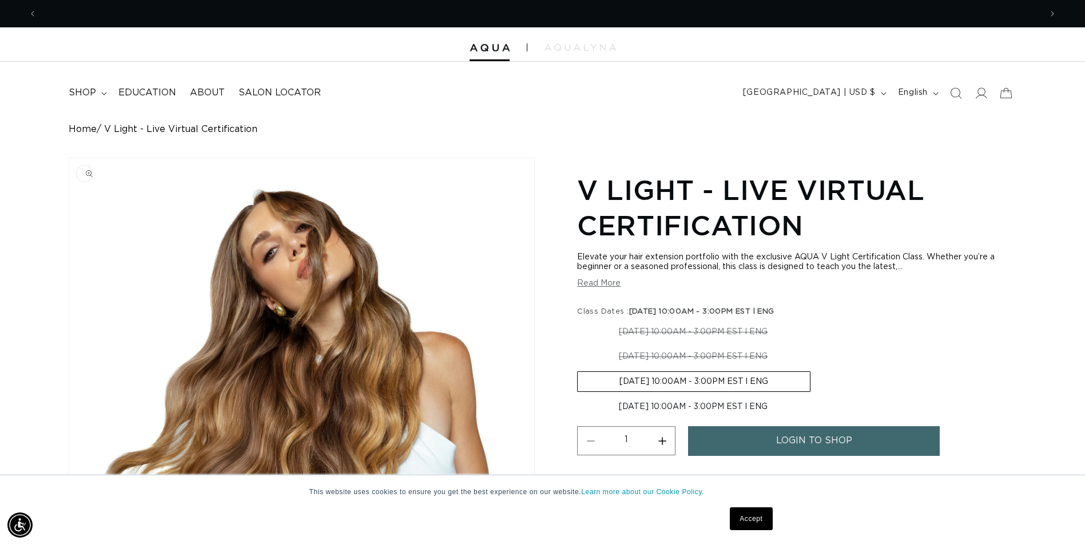
scroll to position [0, 0]
click at [512, 53] on div at bounding box center [542, 44] width 1085 height 34
click at [491, 51] on img at bounding box center [489, 48] width 40 height 8
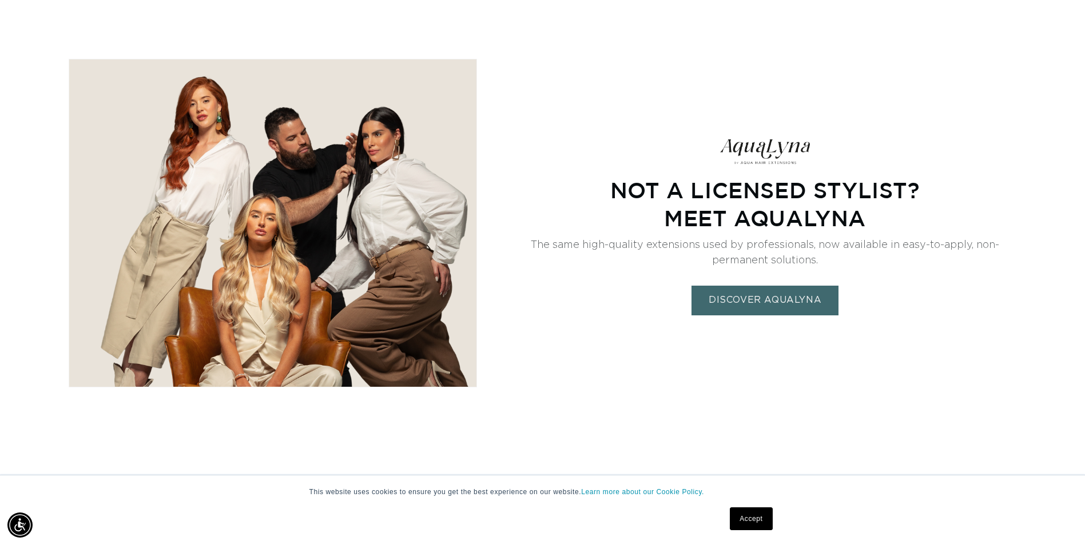
scroll to position [0, 1003]
click at [798, 294] on link "DISCOVER AQUALYNA" at bounding box center [764, 300] width 147 height 29
